Goal: Task Accomplishment & Management: Use online tool/utility

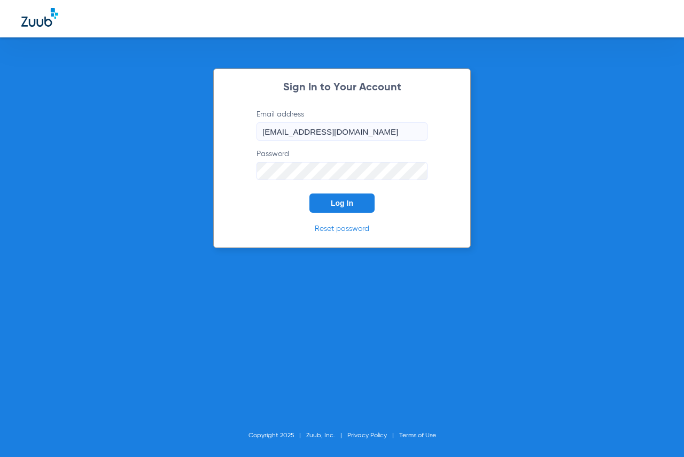
drag, startPoint x: 327, startPoint y: 206, endPoint x: 383, endPoint y: 215, distance: 56.9
click at [337, 208] on button "Log In" at bounding box center [342, 203] width 65 height 19
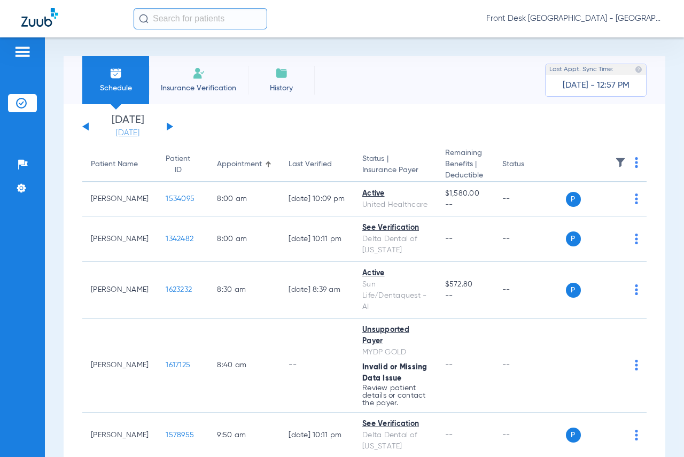
click at [123, 133] on link "[DATE]" at bounding box center [128, 133] width 64 height 11
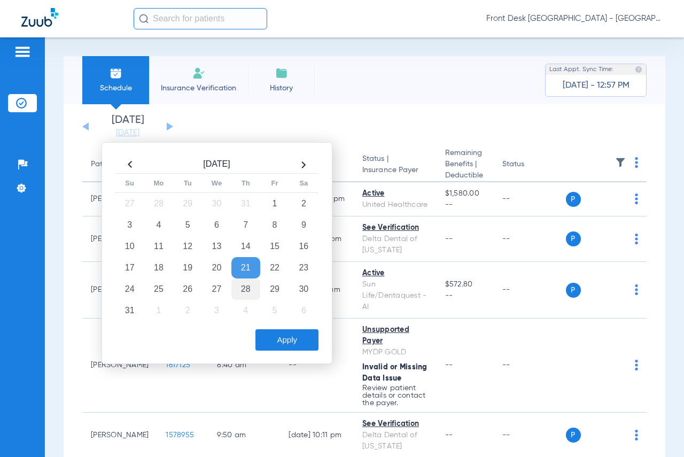
click at [242, 290] on td "28" at bounding box center [245, 289] width 29 height 21
click at [273, 349] on button "Apply" at bounding box center [287, 339] width 63 height 21
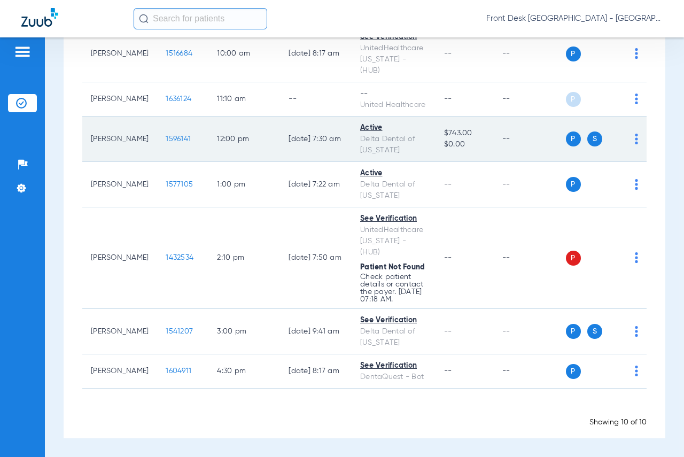
scroll to position [360, 0]
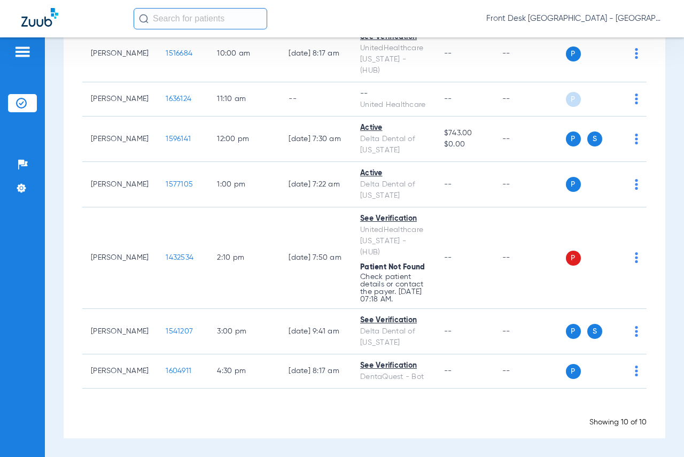
click at [667, 107] on div "Schedule Insurance Verification History Last Appt. Sync Time: [DATE] - 01:24 PM…" at bounding box center [364, 247] width 639 height 420
click at [176, 18] on input "text" at bounding box center [201, 18] width 134 height 21
click at [164, 24] on input "text" at bounding box center [201, 18] width 134 height 21
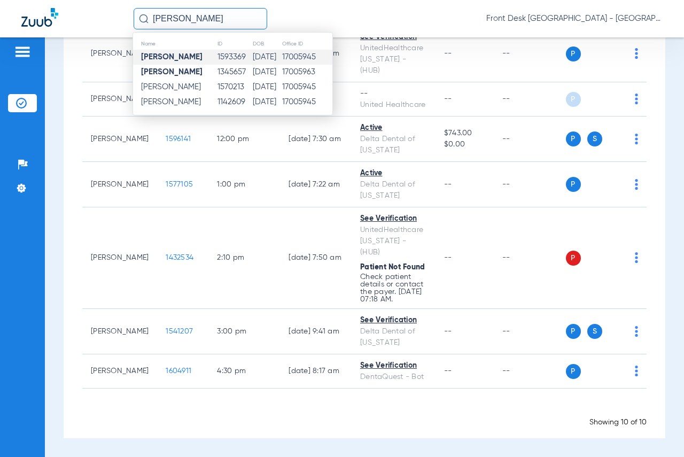
type input "[PERSON_NAME]"
click at [172, 59] on strong "[PERSON_NAME]" at bounding box center [171, 57] width 61 height 8
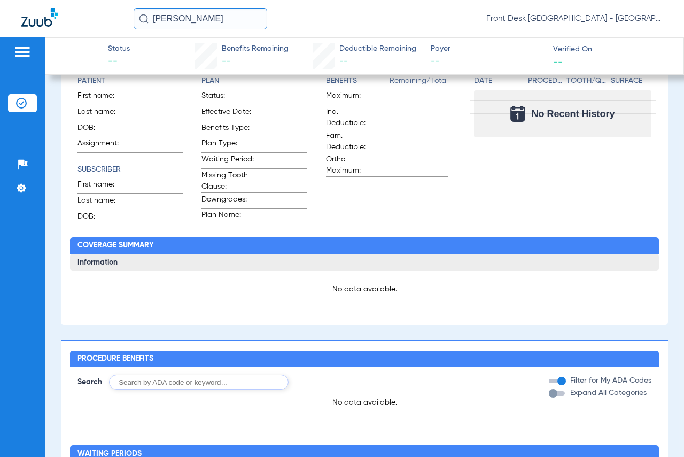
scroll to position [99, 0]
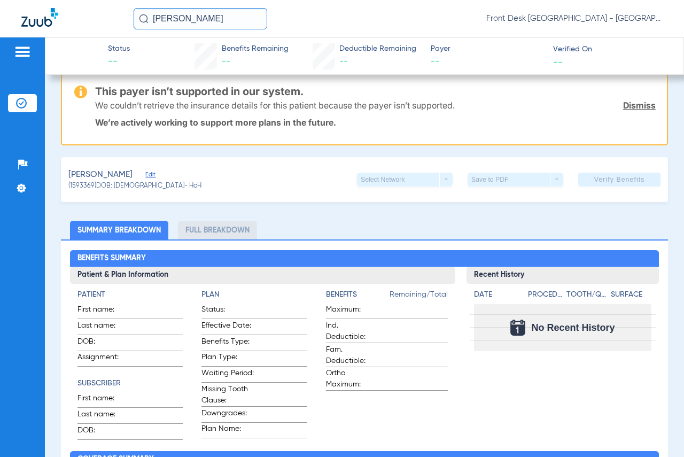
click at [633, 100] on link "Dismiss" at bounding box center [639, 105] width 33 height 11
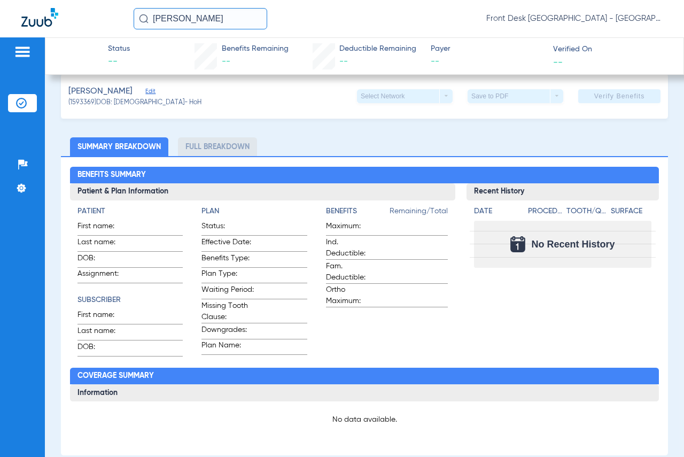
click at [612, 95] on app-verify-button "Verify Benefits" at bounding box center [619, 96] width 82 height 14
